Goal: Information Seeking & Learning: Learn about a topic

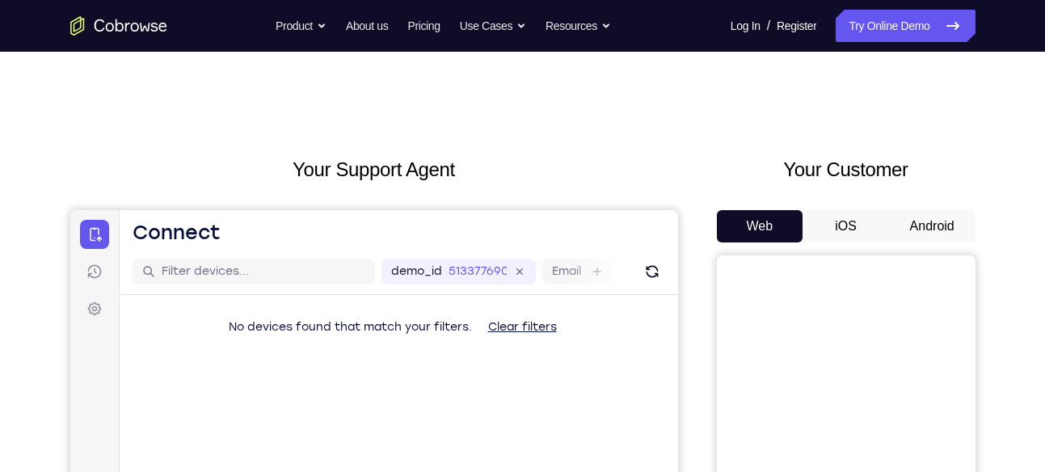
click at [910, 218] on button "Android" at bounding box center [932, 226] width 86 height 32
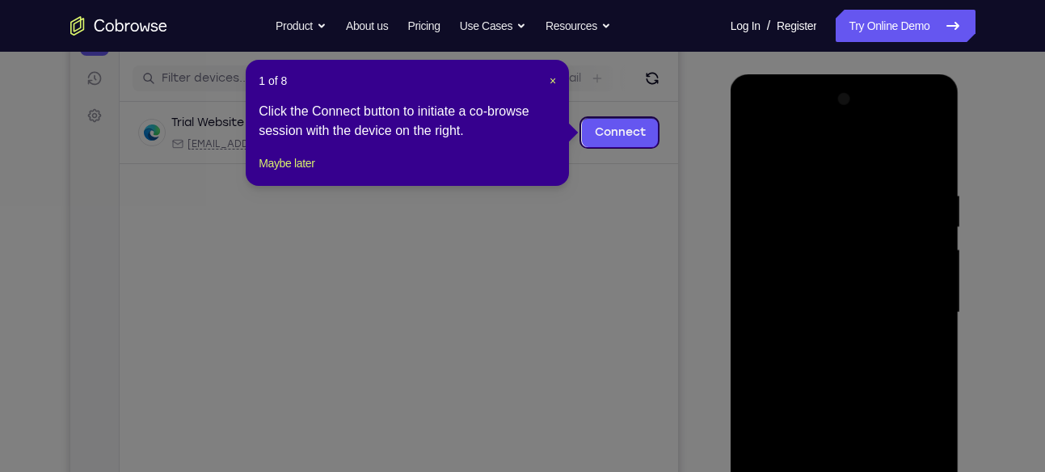
scroll to position [192, 0]
click at [556, 81] on div "1 of 8 × Click the Connect button to initiate a co-browse session with the devi…" at bounding box center [407, 124] width 323 height 126
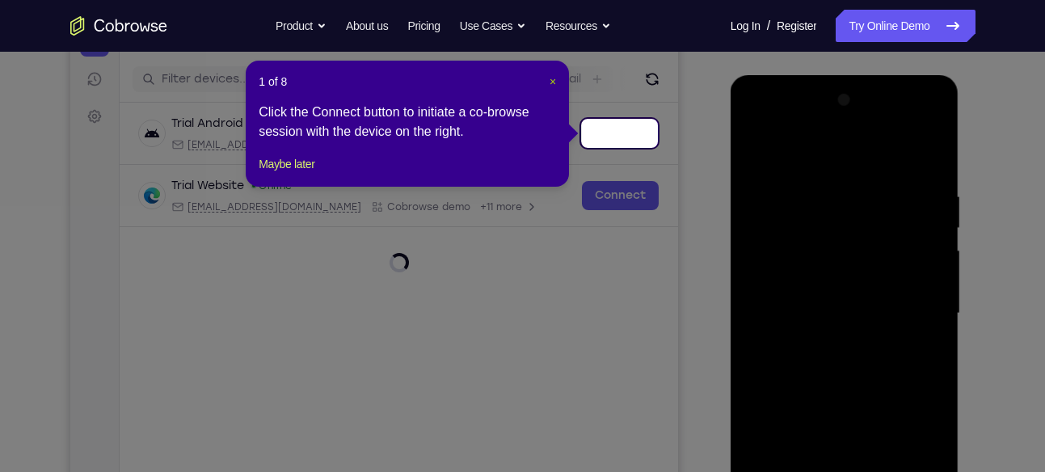
click at [556, 81] on span "×" at bounding box center [553, 81] width 6 height 13
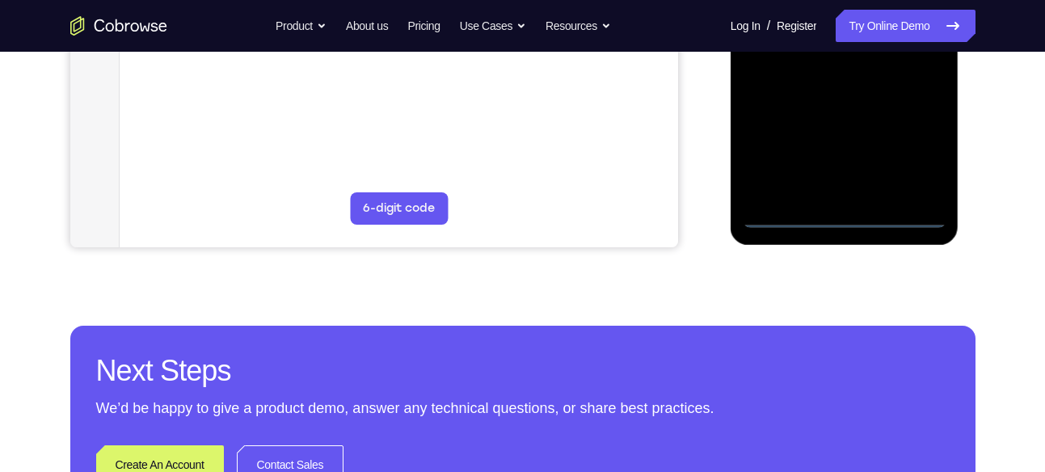
scroll to position [508, 0]
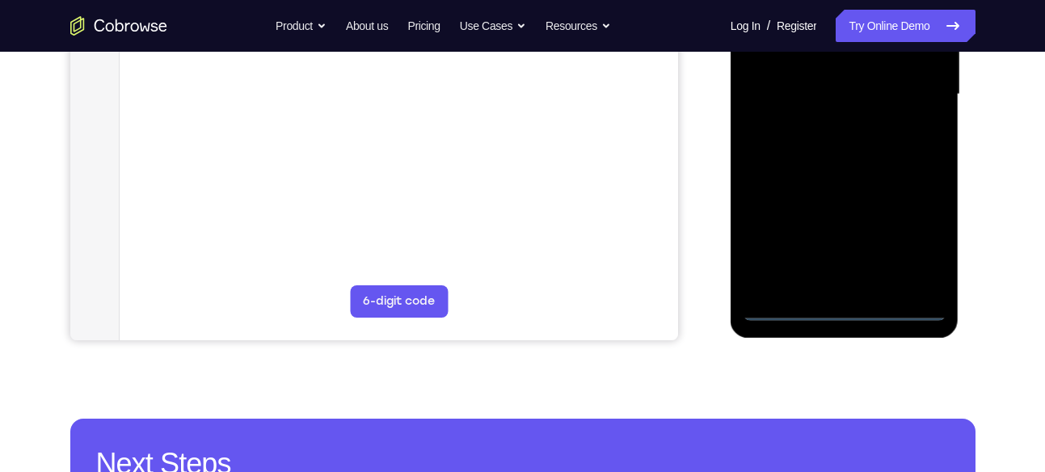
click at [843, 308] on div at bounding box center [845, 94] width 204 height 453
click at [912, 246] on div at bounding box center [845, 94] width 204 height 453
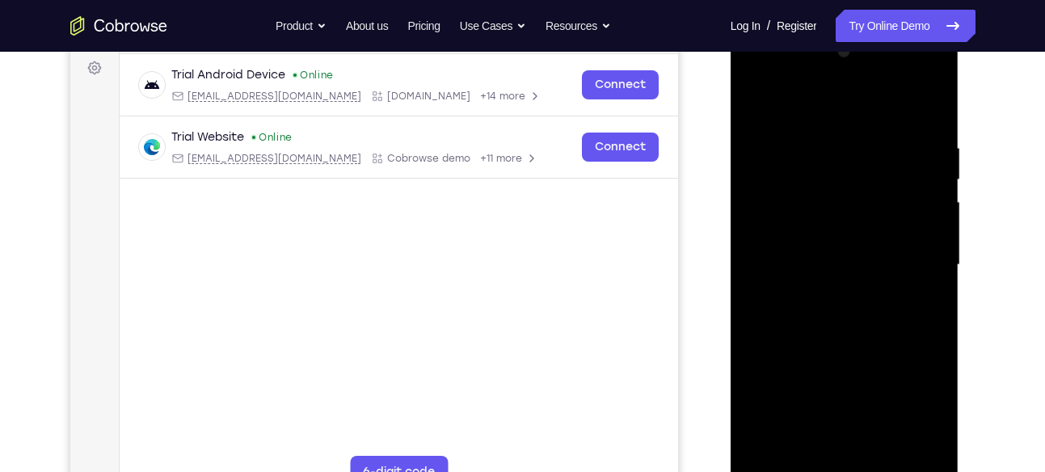
scroll to position [240, 0]
click at [756, 74] on div at bounding box center [845, 266] width 204 height 453
click at [905, 254] on div at bounding box center [845, 266] width 204 height 453
click at [828, 293] on div at bounding box center [845, 266] width 204 height 453
click at [816, 255] on div at bounding box center [845, 266] width 204 height 453
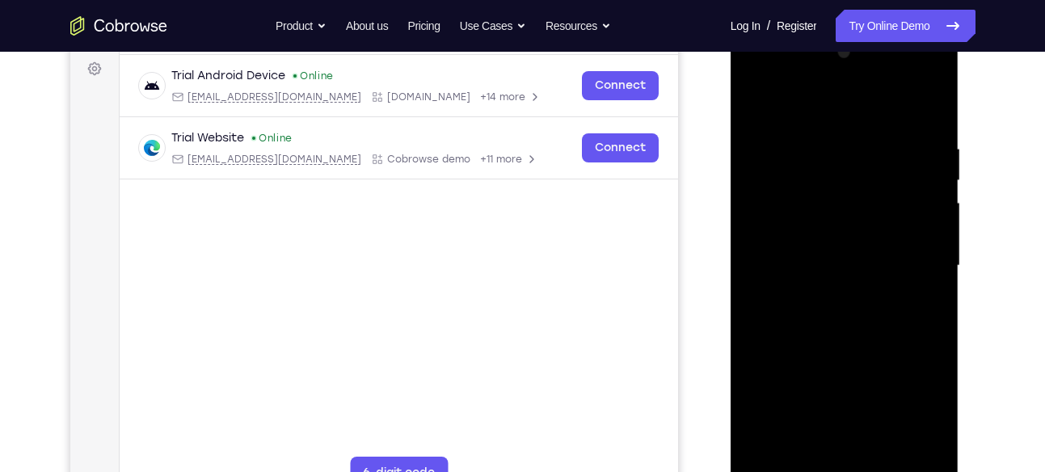
click at [820, 231] on div at bounding box center [845, 266] width 204 height 453
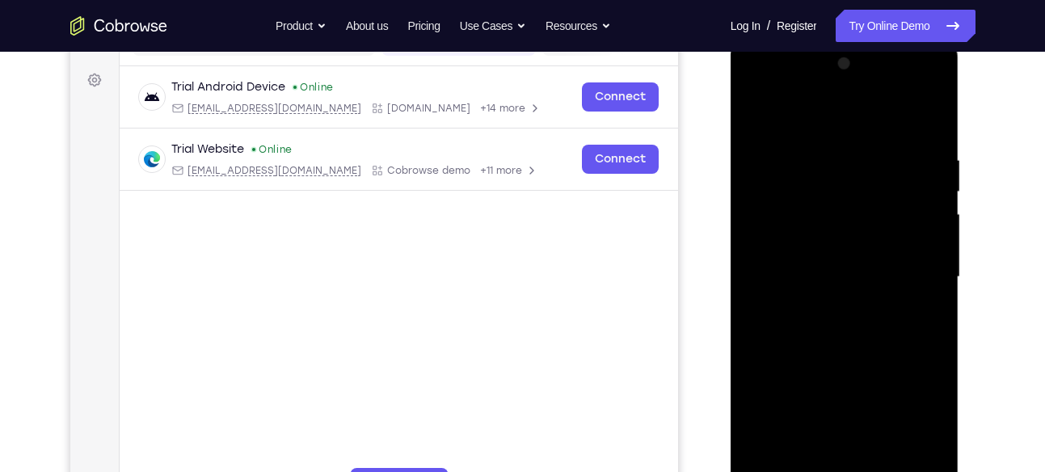
scroll to position [252, 0]
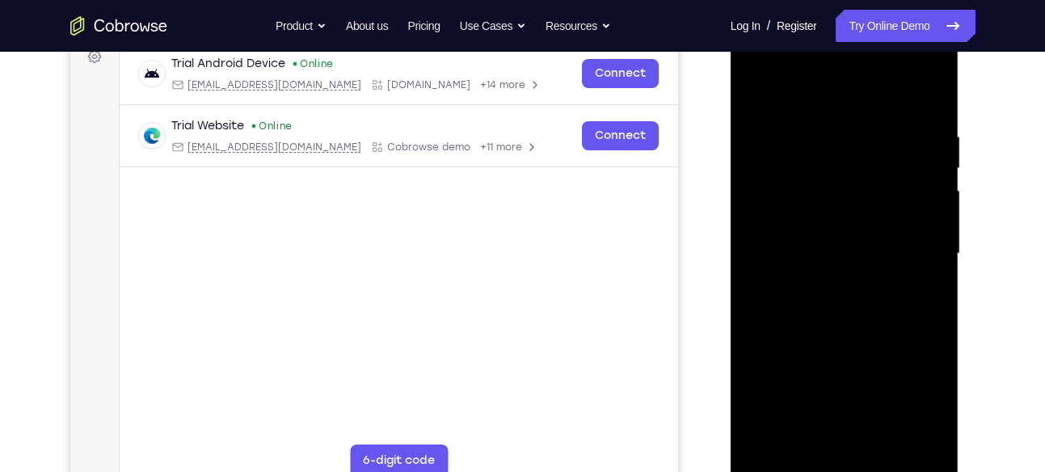
click at [805, 259] on div at bounding box center [845, 253] width 204 height 453
click at [833, 309] on div at bounding box center [845, 253] width 204 height 453
click at [844, 302] on div at bounding box center [845, 253] width 204 height 453
click at [930, 110] on div at bounding box center [845, 253] width 204 height 453
click at [929, 88] on div at bounding box center [845, 253] width 204 height 453
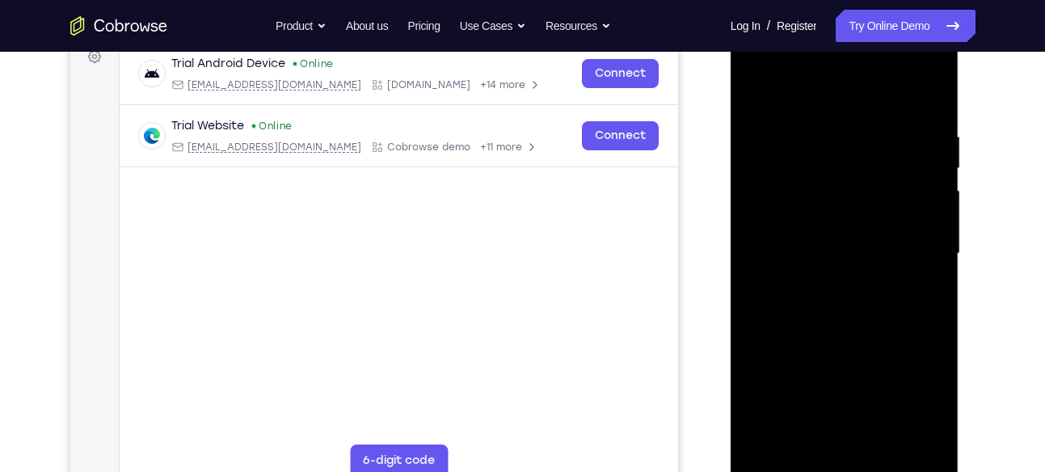
click at [760, 86] on div at bounding box center [845, 253] width 204 height 453
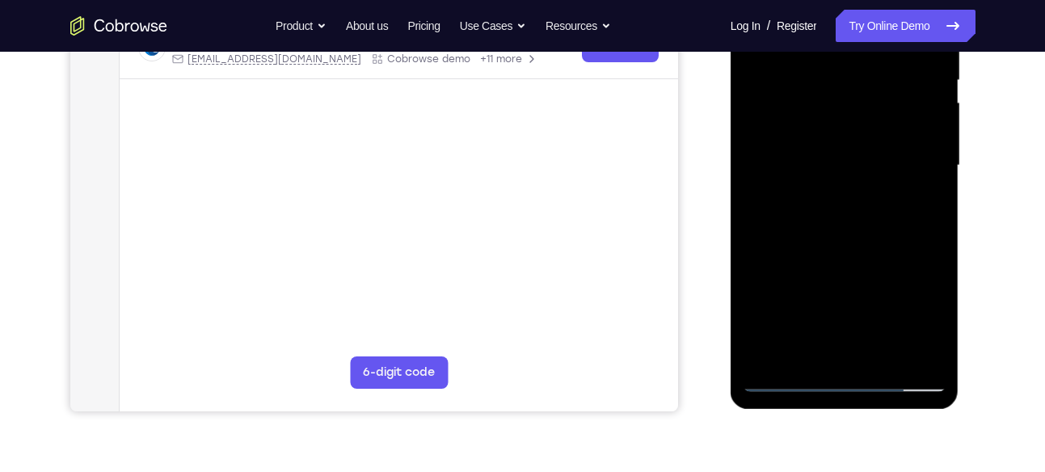
scroll to position [343, 0]
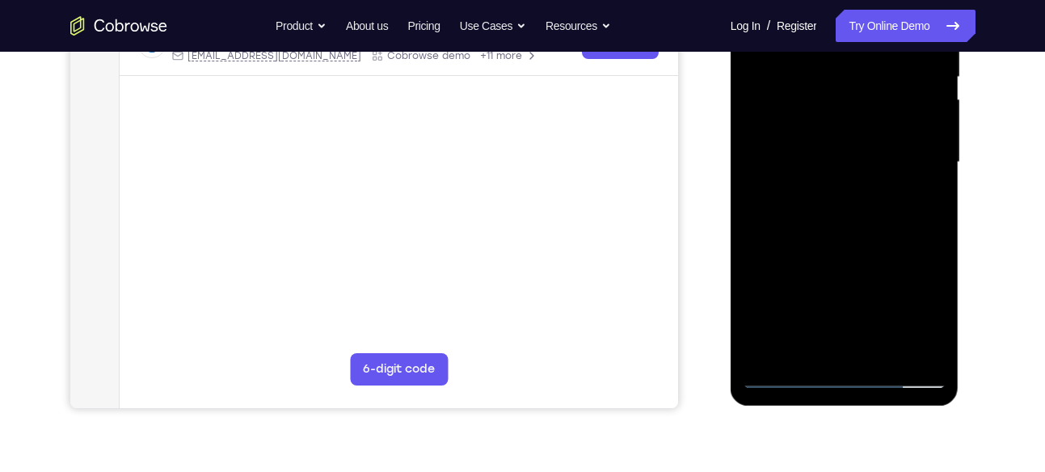
click at [935, 229] on div at bounding box center [845, 162] width 204 height 453
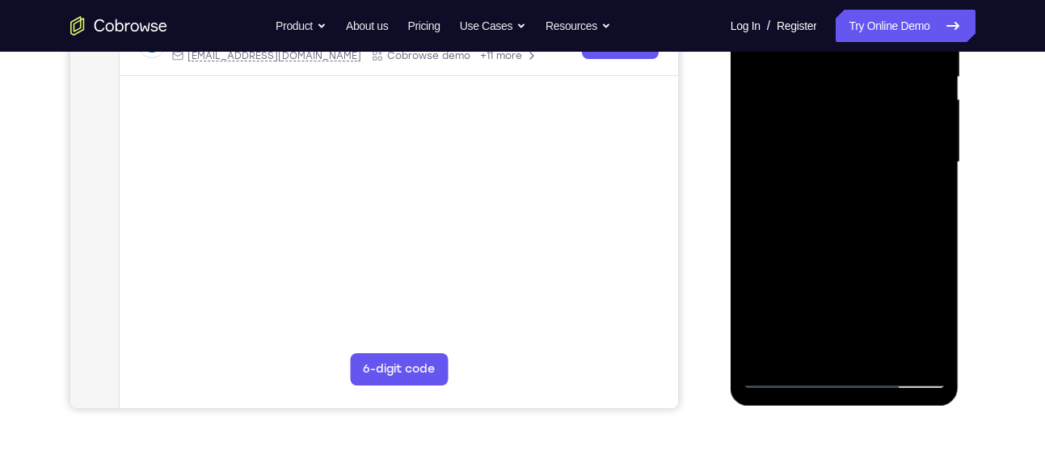
click at [935, 229] on div at bounding box center [845, 162] width 204 height 453
drag, startPoint x: 840, startPoint y: 183, endPoint x: 819, endPoint y: 408, distance: 226.4
click at [819, 408] on div at bounding box center [846, 166] width 230 height 485
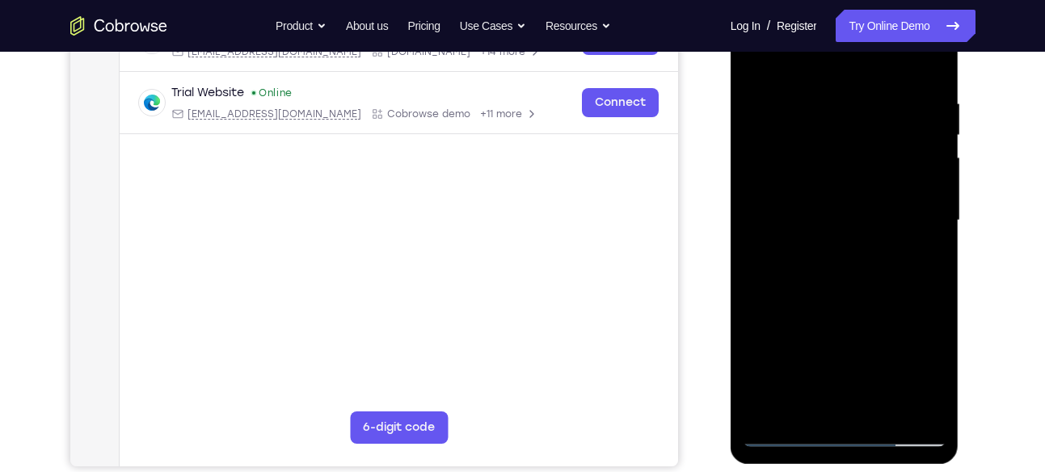
scroll to position [277, 0]
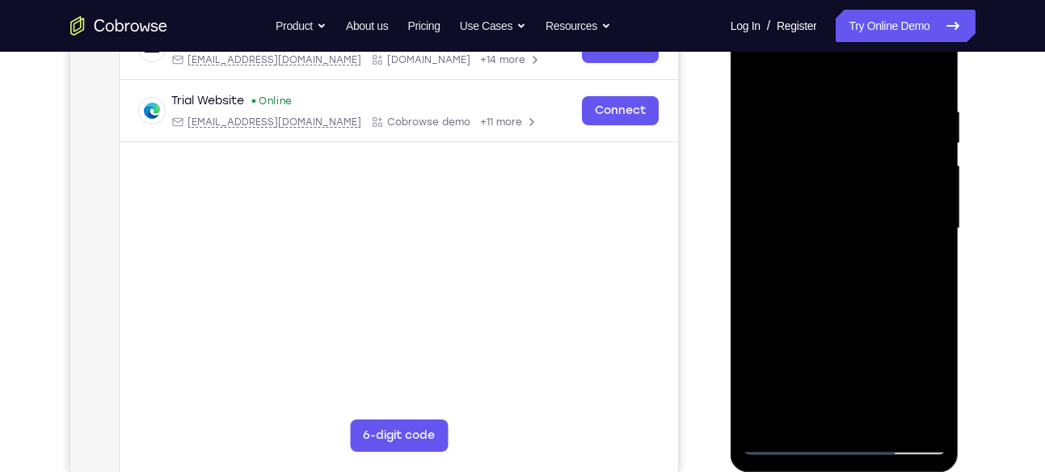
click at [825, 111] on div at bounding box center [845, 228] width 204 height 453
click at [921, 238] on div at bounding box center [845, 228] width 204 height 453
click at [928, 74] on div at bounding box center [845, 228] width 204 height 453
click at [866, 103] on div at bounding box center [845, 228] width 204 height 453
click at [907, 216] on div at bounding box center [845, 228] width 204 height 453
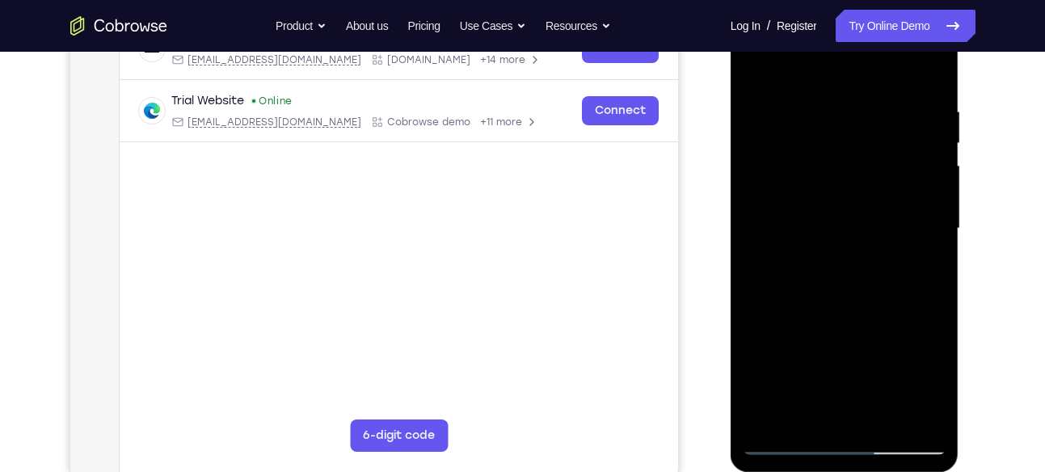
click at [931, 70] on div at bounding box center [845, 228] width 204 height 453
click at [807, 416] on div at bounding box center [845, 228] width 204 height 453
click at [812, 64] on div at bounding box center [845, 228] width 204 height 453
drag, startPoint x: 836, startPoint y: 221, endPoint x: 840, endPoint y: 119, distance: 102.7
click at [840, 119] on div at bounding box center [845, 228] width 204 height 453
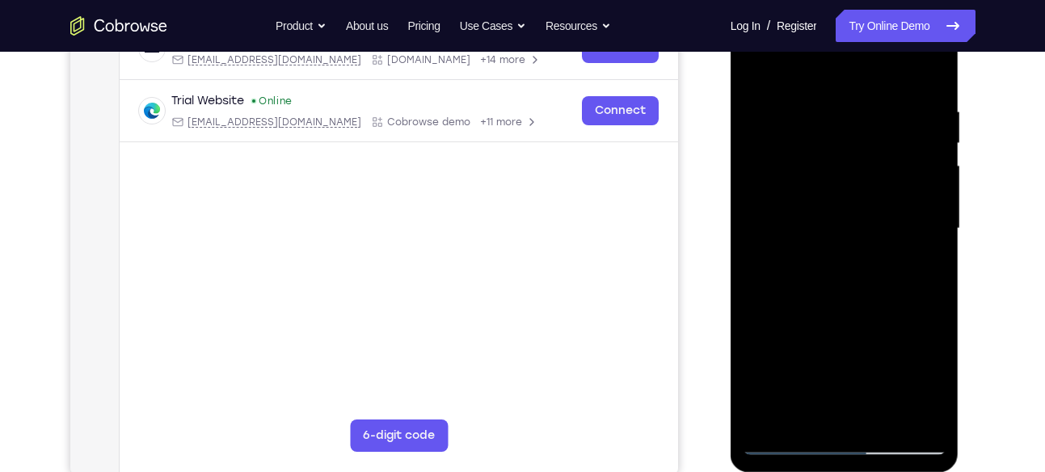
click at [797, 176] on div at bounding box center [845, 228] width 204 height 453
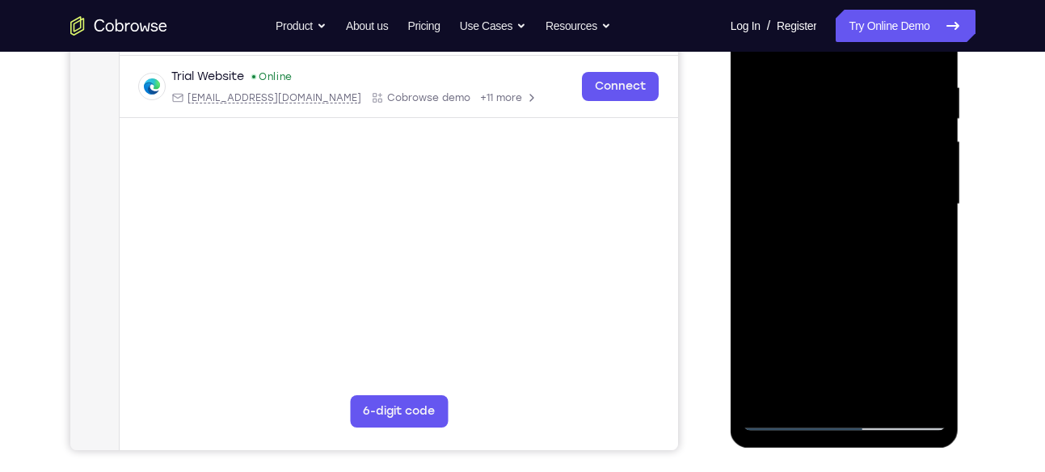
scroll to position [304, 0]
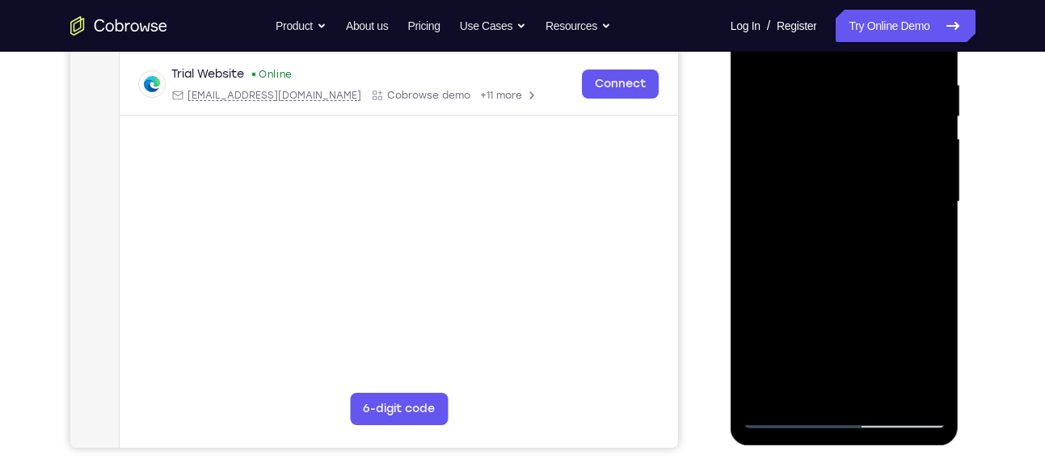
click at [768, 386] on div at bounding box center [845, 202] width 204 height 453
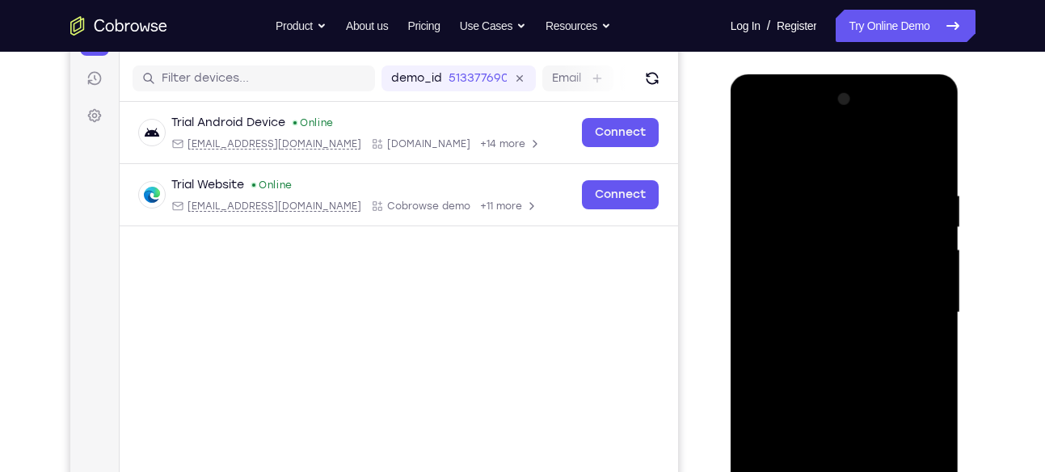
scroll to position [190, 0]
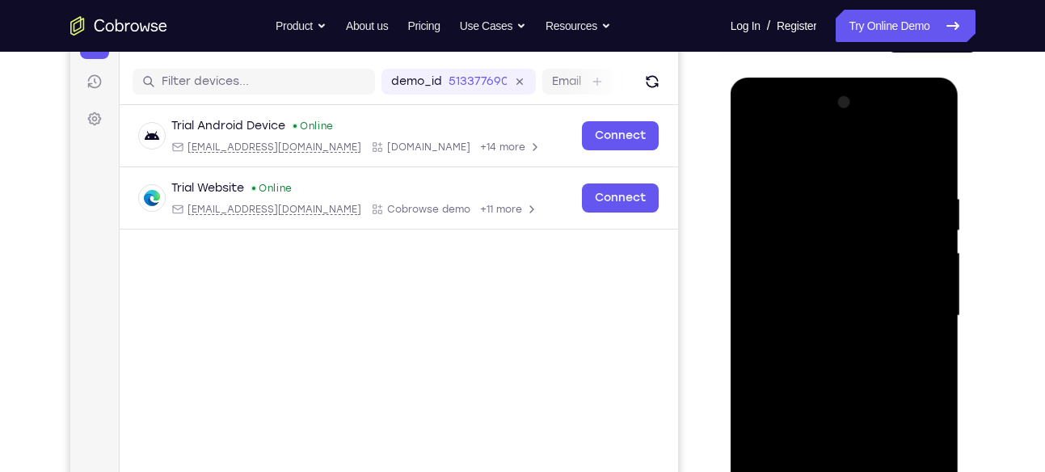
click at [920, 188] on div at bounding box center [845, 316] width 204 height 453
click at [925, 300] on div at bounding box center [845, 316] width 204 height 453
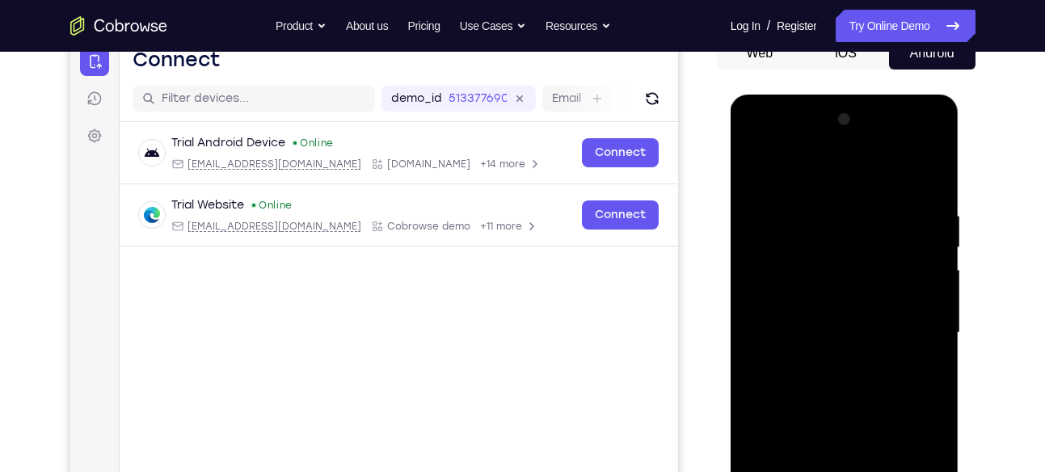
scroll to position [171, 0]
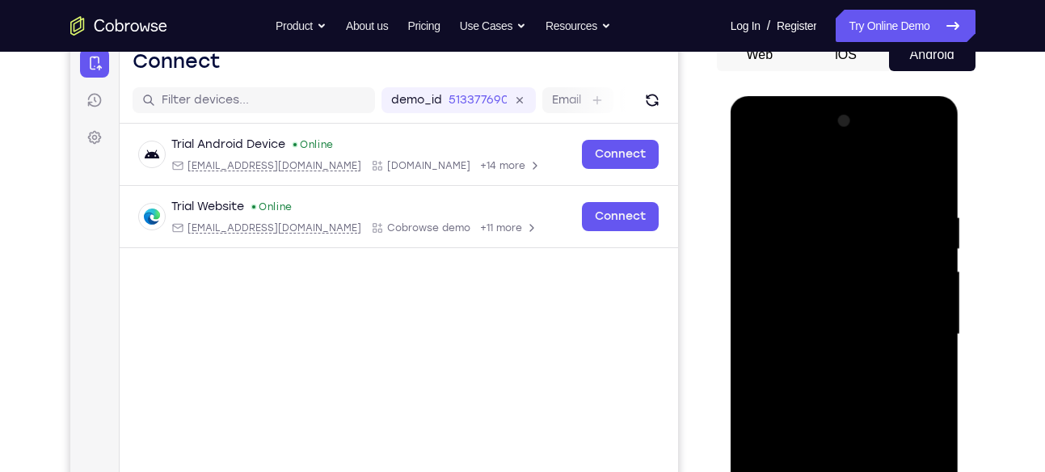
click at [931, 181] on div at bounding box center [845, 334] width 204 height 453
drag, startPoint x: 894, startPoint y: 207, endPoint x: 763, endPoint y: 207, distance: 130.9
click at [763, 207] on div at bounding box center [845, 334] width 204 height 453
drag, startPoint x: 885, startPoint y: 207, endPoint x: 746, endPoint y: 209, distance: 139.0
click at [746, 209] on div at bounding box center [845, 334] width 204 height 453
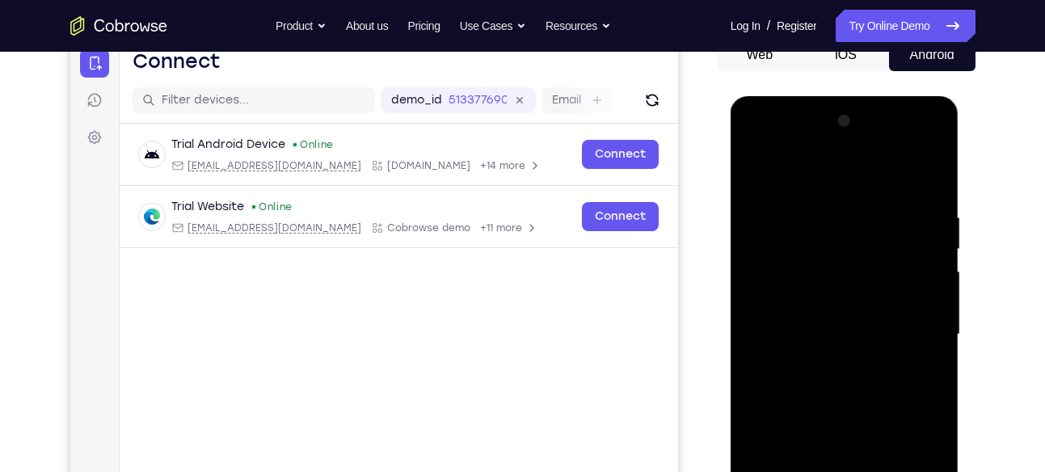
drag, startPoint x: 914, startPoint y: 210, endPoint x: 738, endPoint y: 223, distance: 176.6
click at [738, 223] on div at bounding box center [845, 337] width 229 height 482
drag, startPoint x: 878, startPoint y: 380, endPoint x: 902, endPoint y: 95, distance: 286.3
click at [902, 96] on html "Online web based iOS Simulators and Android Emulators. Run iPhone, iPad, Mobile…" at bounding box center [846, 338] width 230 height 485
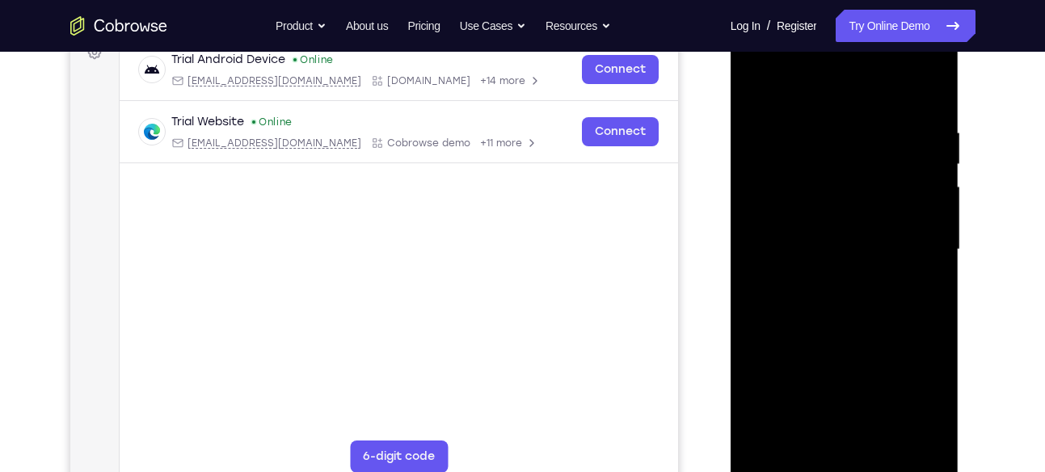
scroll to position [257, 0]
drag, startPoint x: 882, startPoint y: 371, endPoint x: 882, endPoint y: -37, distance: 408.1
click at [882, 11] on html "Online web based iOS Simulators and Android Emulators. Run iPhone, iPad, Mobile…" at bounding box center [846, 253] width 230 height 485
drag, startPoint x: 851, startPoint y: 206, endPoint x: 841, endPoint y: 455, distance: 249.1
click at [841, 455] on div at bounding box center [845, 249] width 204 height 453
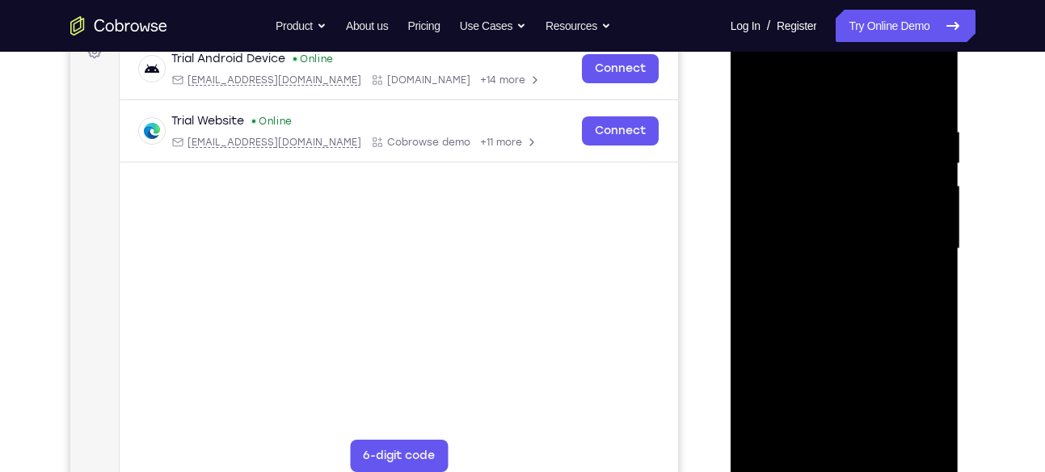
click at [933, 300] on div at bounding box center [845, 249] width 204 height 453
drag, startPoint x: 878, startPoint y: 378, endPoint x: 870, endPoint y: 78, distance: 299.9
click at [870, 78] on div at bounding box center [845, 249] width 204 height 453
drag, startPoint x: 892, startPoint y: 337, endPoint x: 878, endPoint y: 135, distance: 202.6
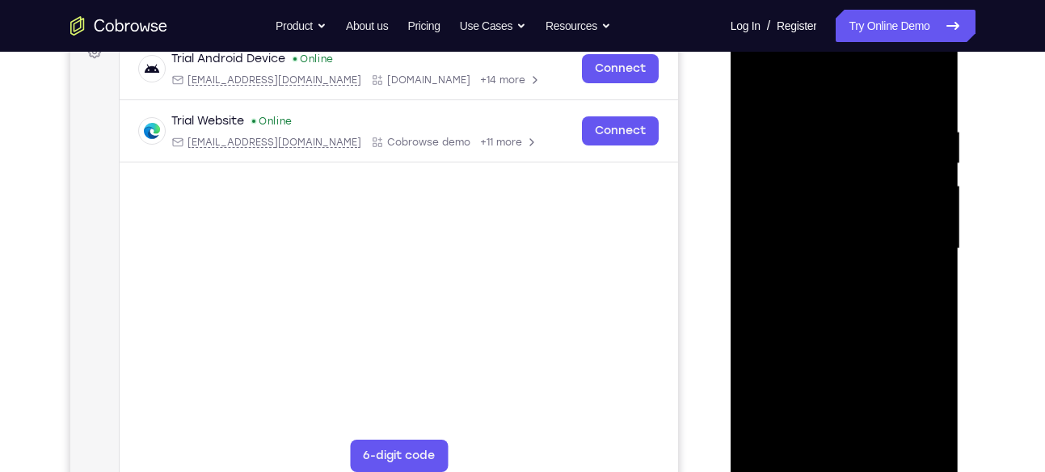
click at [878, 135] on div at bounding box center [845, 249] width 204 height 453
drag, startPoint x: 874, startPoint y: 308, endPoint x: 882, endPoint y: 28, distance: 279.7
click at [882, 28] on div at bounding box center [845, 249] width 204 height 453
drag, startPoint x: 875, startPoint y: 339, endPoint x: 887, endPoint y: 35, distance: 304.1
click at [887, 35] on div at bounding box center [845, 249] width 204 height 453
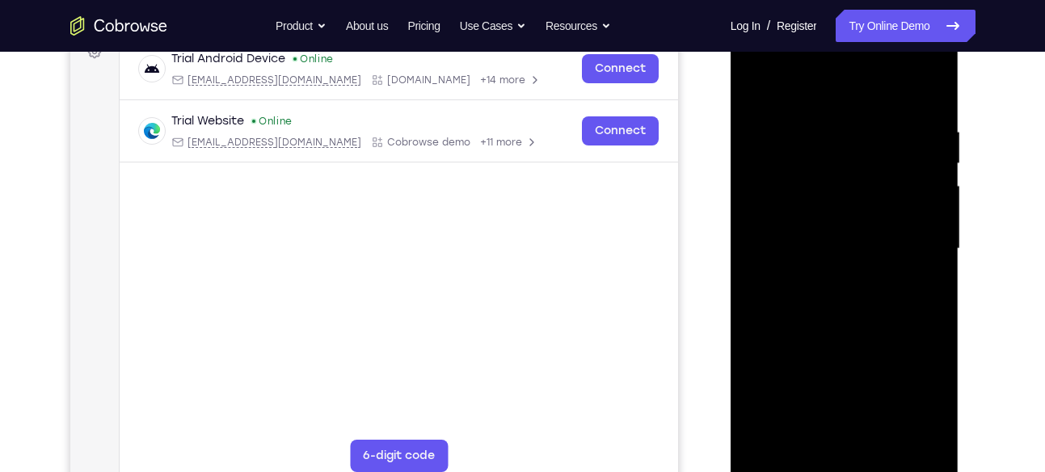
drag, startPoint x: 878, startPoint y: 356, endPoint x: 893, endPoint y: 170, distance: 186.4
click at [893, 170] on div at bounding box center [845, 249] width 204 height 453
drag, startPoint x: 885, startPoint y: 305, endPoint x: 915, endPoint y: 53, distance: 253.9
click at [915, 53] on div at bounding box center [845, 249] width 204 height 453
drag, startPoint x: 870, startPoint y: 347, endPoint x: 878, endPoint y: 82, distance: 266.0
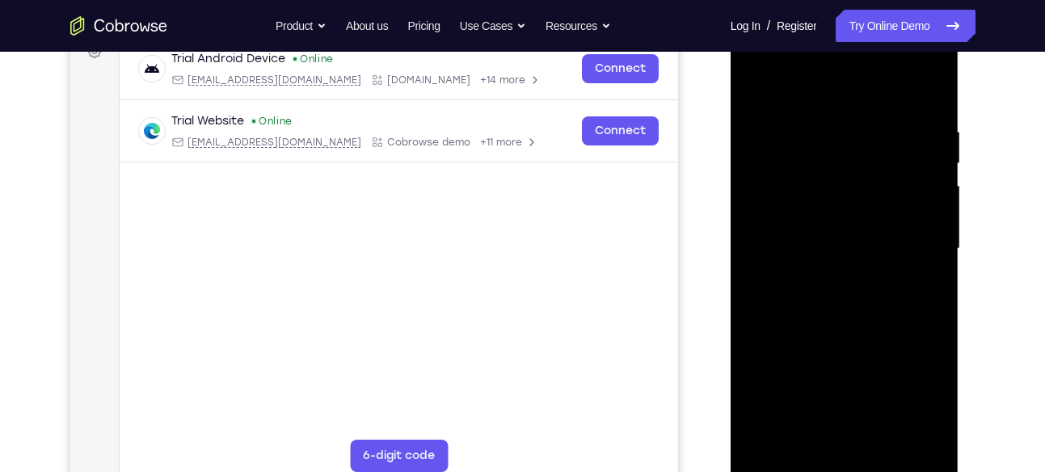
click at [878, 82] on div at bounding box center [845, 249] width 204 height 453
drag, startPoint x: 885, startPoint y: 373, endPoint x: 920, endPoint y: 52, distance: 322.7
click at [920, 52] on div at bounding box center [845, 249] width 204 height 453
drag, startPoint x: 865, startPoint y: 338, endPoint x: 886, endPoint y: -2, distance: 340.9
click at [886, 11] on html "Online web based iOS Simulators and Android Emulators. Run iPhone, iPad, Mobile…" at bounding box center [846, 253] width 230 height 485
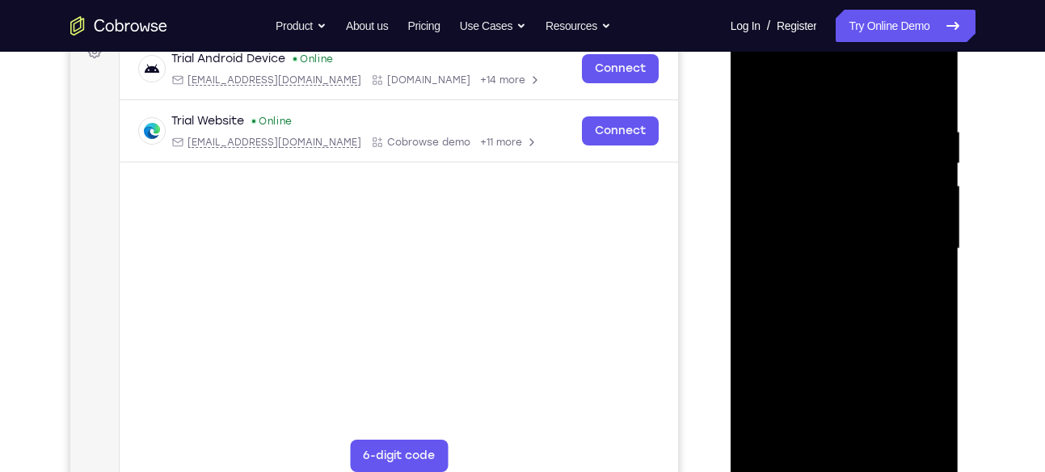
drag, startPoint x: 866, startPoint y: 367, endPoint x: 885, endPoint y: 76, distance: 291.5
click at [885, 76] on div at bounding box center [845, 249] width 204 height 453
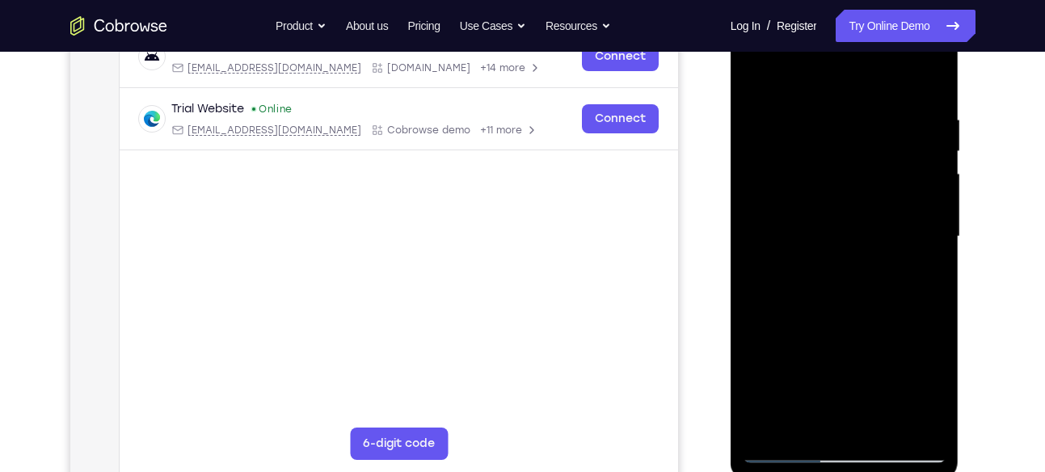
scroll to position [287, 0]
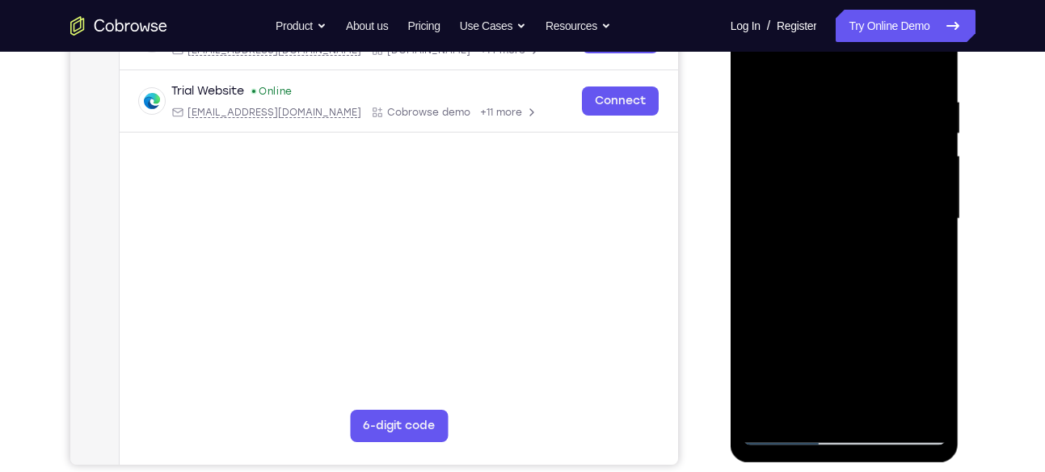
drag, startPoint x: 878, startPoint y: 300, endPoint x: 877, endPoint y: 32, distance: 268.3
click at [877, 32] on div at bounding box center [845, 219] width 204 height 453
drag, startPoint x: 875, startPoint y: 326, endPoint x: 863, endPoint y: 35, distance: 292.0
click at [863, 35] on div at bounding box center [845, 219] width 204 height 453
drag, startPoint x: 904, startPoint y: 363, endPoint x: 887, endPoint y: 151, distance: 212.4
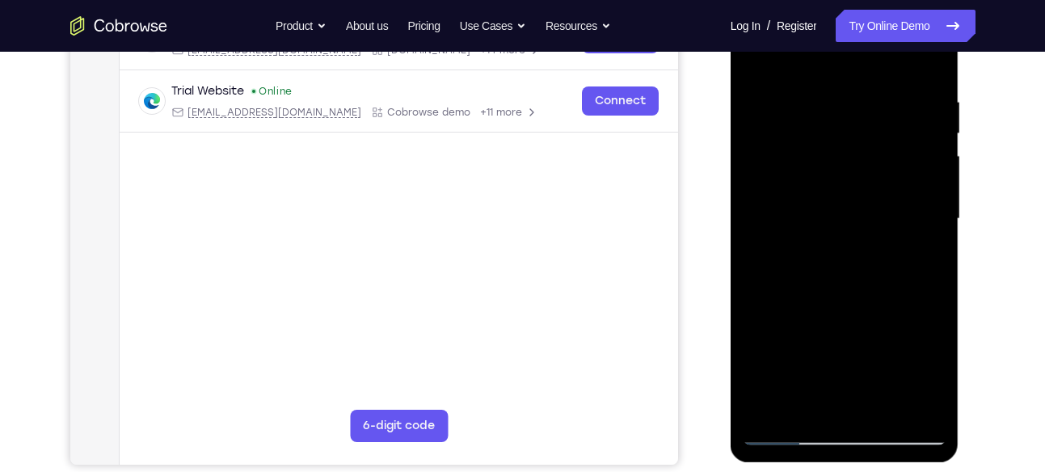
click at [887, 151] on div at bounding box center [845, 219] width 204 height 453
drag, startPoint x: 885, startPoint y: 313, endPoint x: 910, endPoint y: 74, distance: 239.7
click at [910, 74] on div at bounding box center [845, 219] width 204 height 453
drag, startPoint x: 881, startPoint y: 311, endPoint x: 888, endPoint y: 82, distance: 229.6
click at [888, 82] on div at bounding box center [845, 219] width 204 height 453
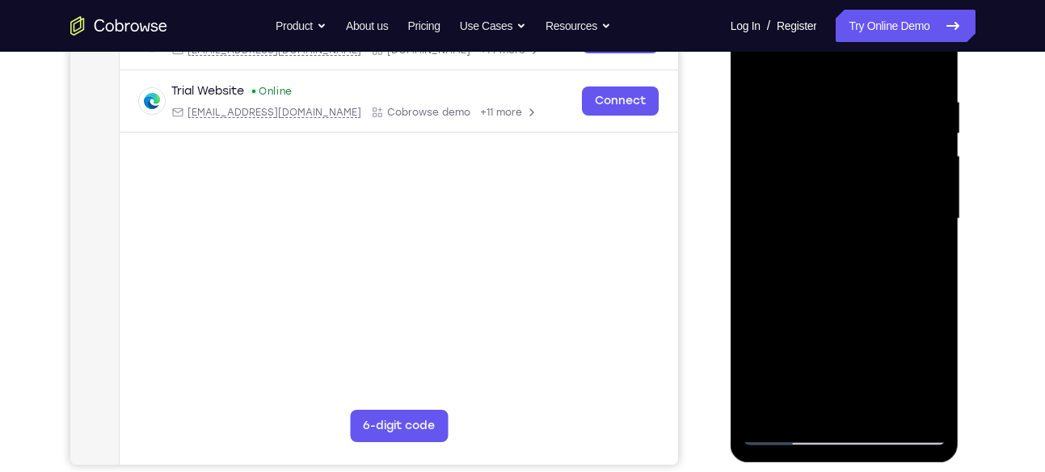
drag, startPoint x: 869, startPoint y: 291, endPoint x: 899, endPoint y: -37, distance: 329.5
click at [899, 0] on html "Online web based iOS Simulators and Android Emulators. Run iPhone, iPad, Mobile…" at bounding box center [846, 223] width 230 height 485
drag, startPoint x: 868, startPoint y: 263, endPoint x: 865, endPoint y: 6, distance: 257.0
click at [865, 6] on div at bounding box center [845, 219] width 204 height 453
drag, startPoint x: 870, startPoint y: 343, endPoint x: 898, endPoint y: -1, distance: 344.5
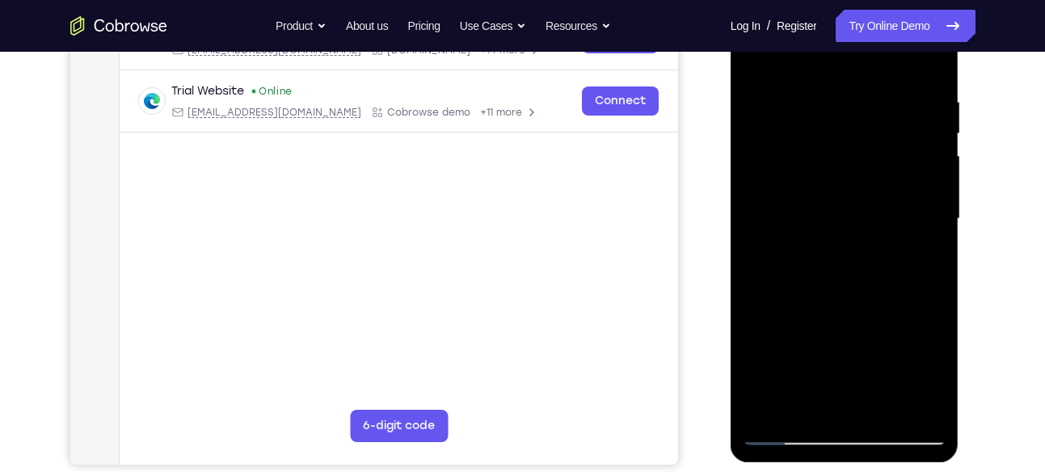
click at [898, 0] on div at bounding box center [845, 219] width 204 height 453
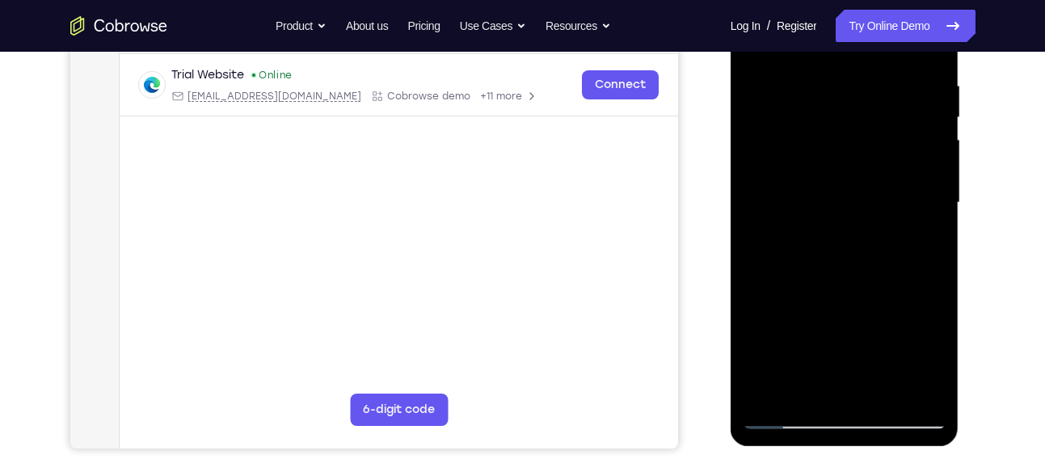
scroll to position [301, 0]
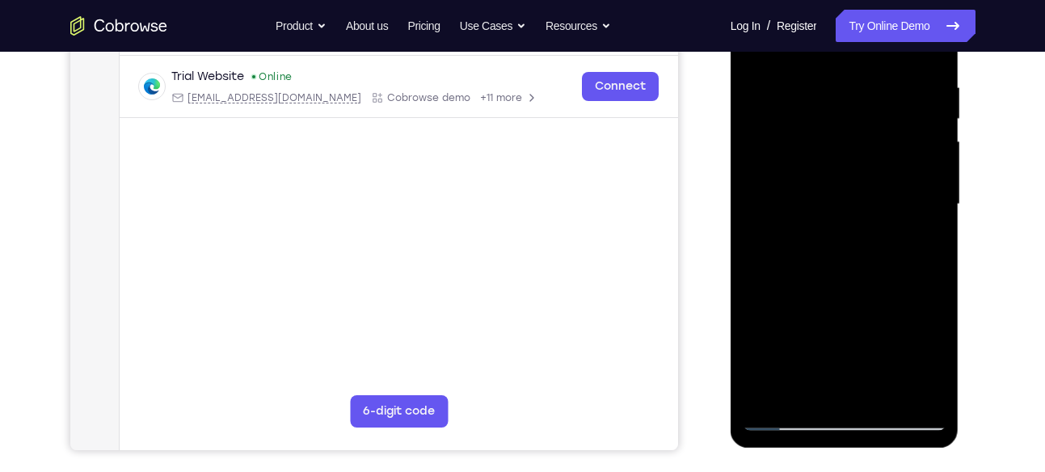
drag, startPoint x: 868, startPoint y: 320, endPoint x: 902, endPoint y: 91, distance: 231.2
click at [902, 91] on div at bounding box center [845, 204] width 204 height 453
drag, startPoint x: 882, startPoint y: 333, endPoint x: 929, endPoint y: -23, distance: 359.5
click at [929, 0] on div at bounding box center [845, 204] width 204 height 453
drag, startPoint x: 884, startPoint y: 318, endPoint x: 890, endPoint y: -37, distance: 354.8
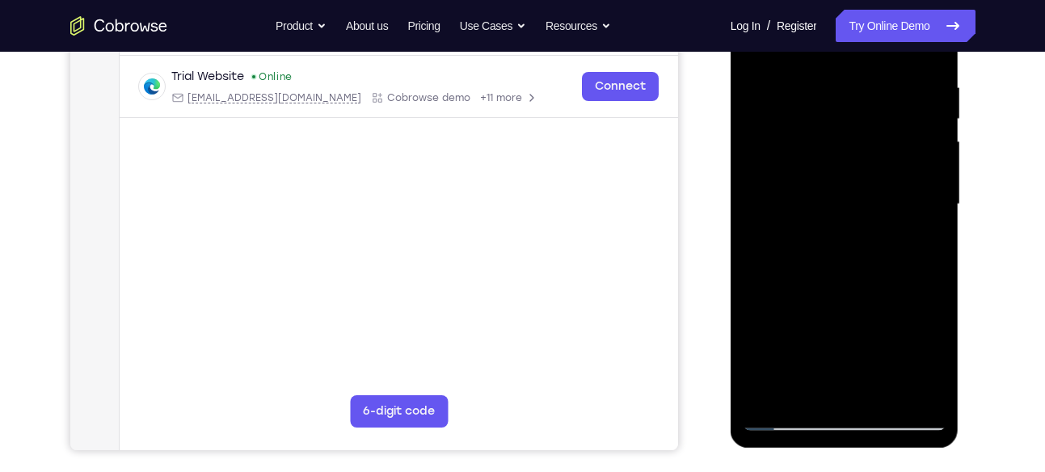
click at [890, 0] on html "Online web based iOS Simulators and Android Emulators. Run iPhone, iPad, Mobile…" at bounding box center [846, 208] width 230 height 485
drag, startPoint x: 880, startPoint y: 314, endPoint x: 884, endPoint y: -37, distance: 350.7
click at [884, 0] on html "Online web based iOS Simulators and Android Emulators. Run iPhone, iPad, Mobile…" at bounding box center [846, 208] width 230 height 485
drag, startPoint x: 881, startPoint y: 113, endPoint x: 868, endPoint y: 455, distance: 342.1
click at [868, 451] on html "Online web based iOS Simulators and Android Emulators. Run iPhone, iPad, Mobile…" at bounding box center [846, 208] width 230 height 485
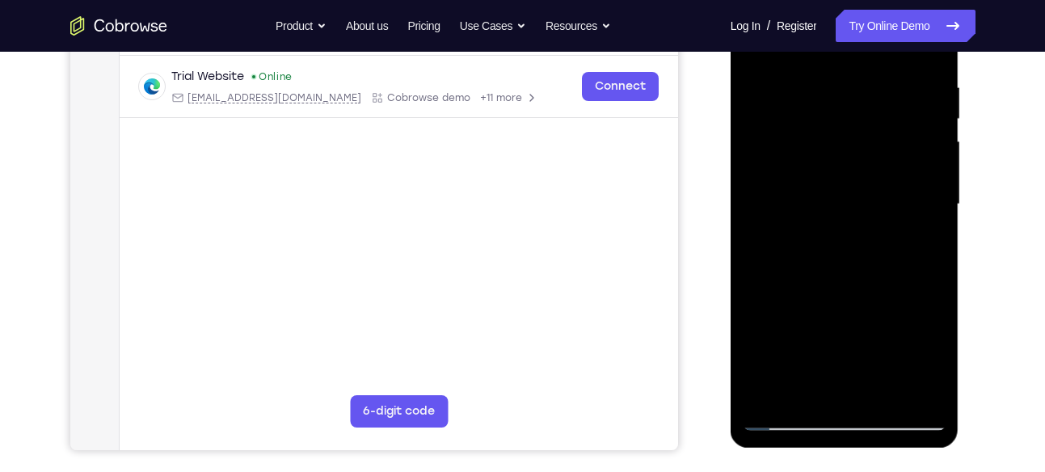
click at [937, 167] on div at bounding box center [845, 204] width 204 height 453
click at [747, 169] on div at bounding box center [845, 204] width 204 height 453
drag, startPoint x: 865, startPoint y: 351, endPoint x: 852, endPoint y: -27, distance: 378.4
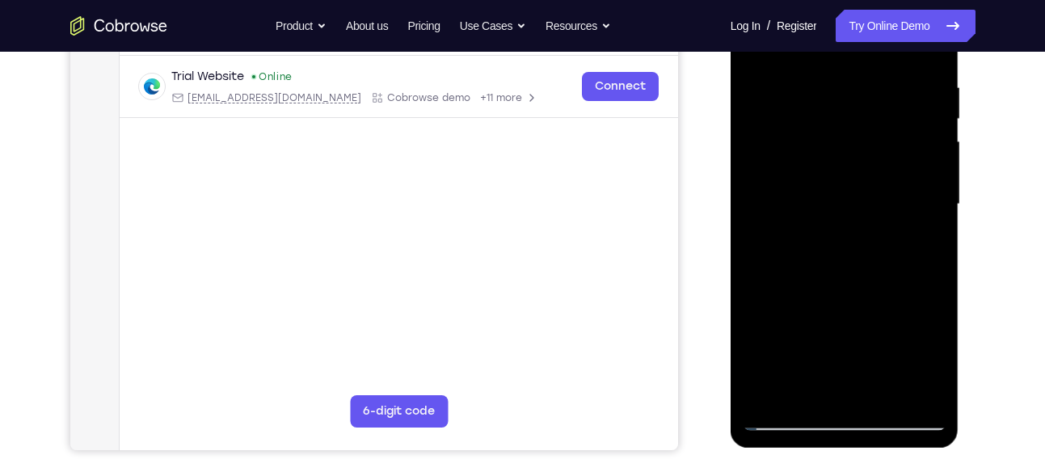
click at [852, 0] on div at bounding box center [845, 207] width 229 height 482
drag, startPoint x: 840, startPoint y: 125, endPoint x: 794, endPoint y: 415, distance: 293.6
click at [794, 415] on div at bounding box center [845, 204] width 204 height 453
click at [933, 218] on div at bounding box center [845, 204] width 204 height 453
click at [934, 222] on div at bounding box center [845, 204] width 204 height 453
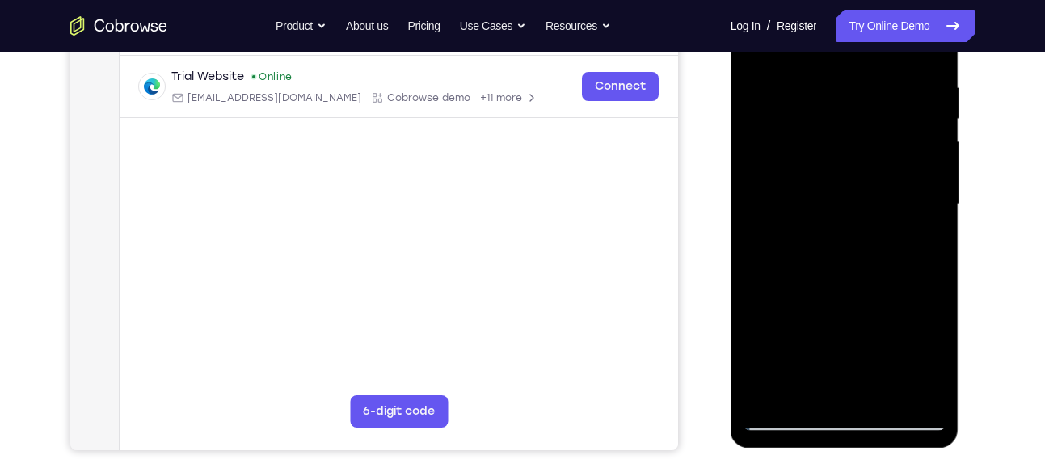
drag, startPoint x: 870, startPoint y: 287, endPoint x: 878, endPoint y: -37, distance: 324.2
click at [878, 0] on html "Online web based iOS Simulators and Android Emulators. Run iPhone, iPad, Mobile…" at bounding box center [846, 208] width 230 height 485
drag, startPoint x: 832, startPoint y: 330, endPoint x: 875, endPoint y: -19, distance: 350.9
click at [875, 0] on div at bounding box center [845, 204] width 204 height 453
drag, startPoint x: 862, startPoint y: 360, endPoint x: 870, endPoint y: -37, distance: 397.7
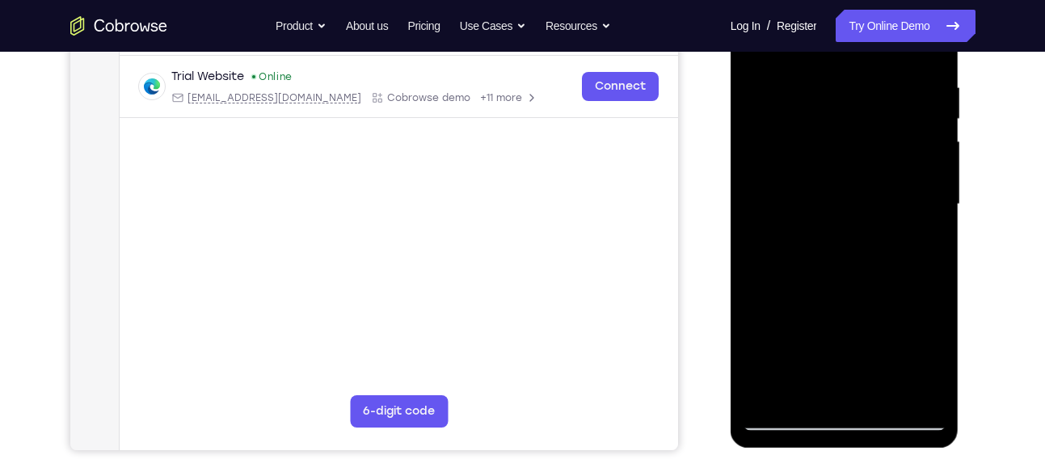
click at [870, 0] on html "Online web based iOS Simulators and Android Emulators. Run iPhone, iPad, Mobile…" at bounding box center [846, 208] width 230 height 485
drag, startPoint x: 865, startPoint y: 304, endPoint x: 882, endPoint y: -20, distance: 324.5
click at [882, 0] on div at bounding box center [845, 204] width 204 height 453
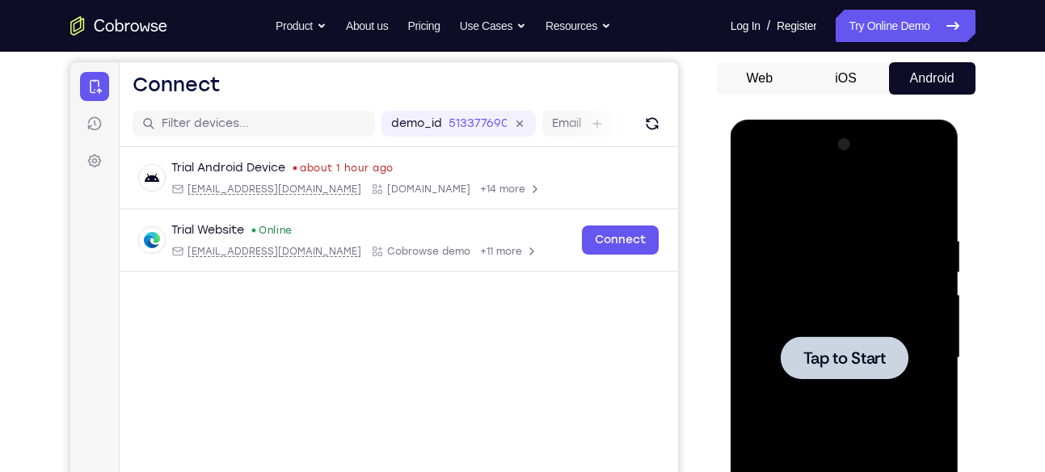
scroll to position [128, 0]
